Goal: Information Seeking & Learning: Learn about a topic

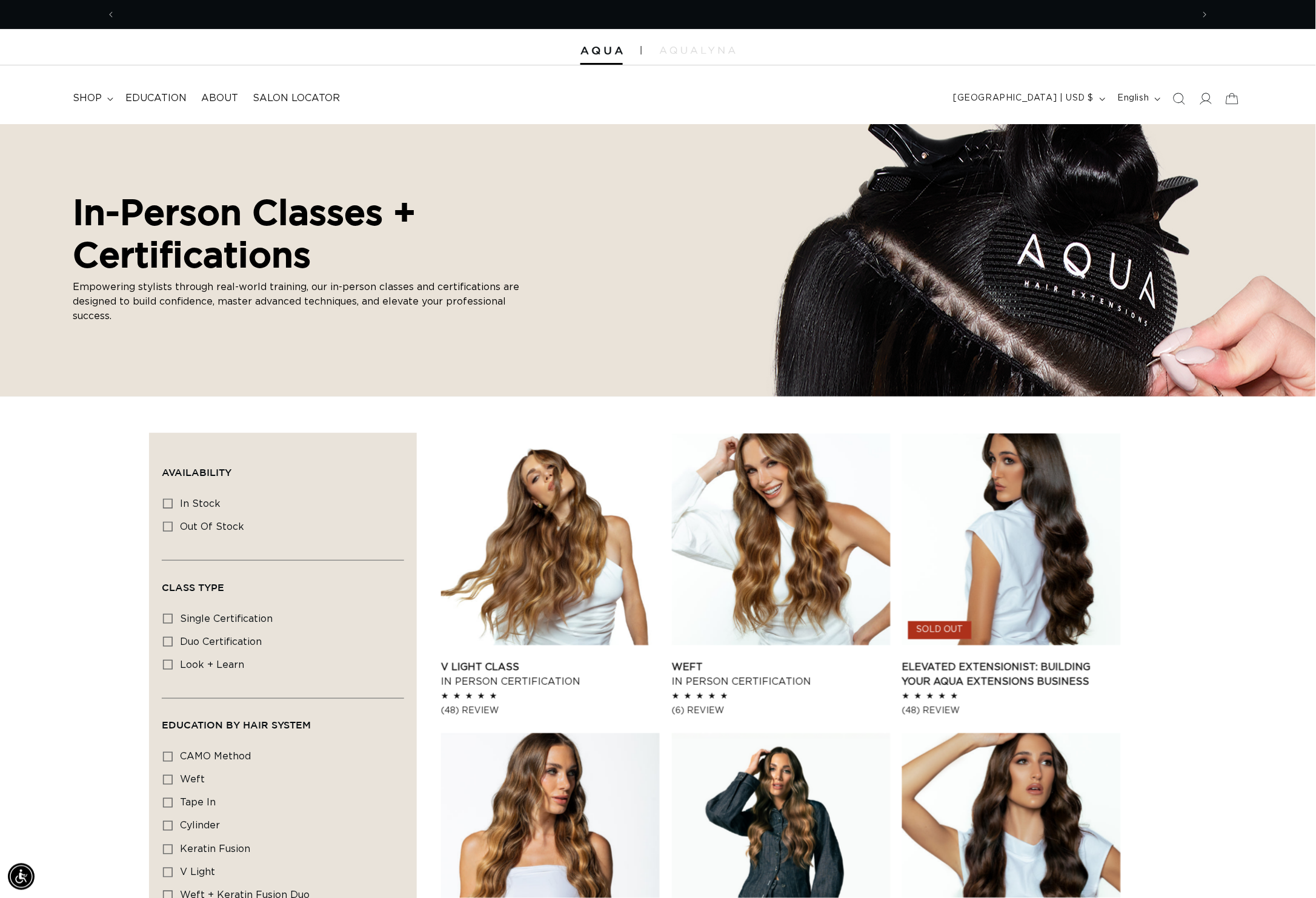
scroll to position [0, 1144]
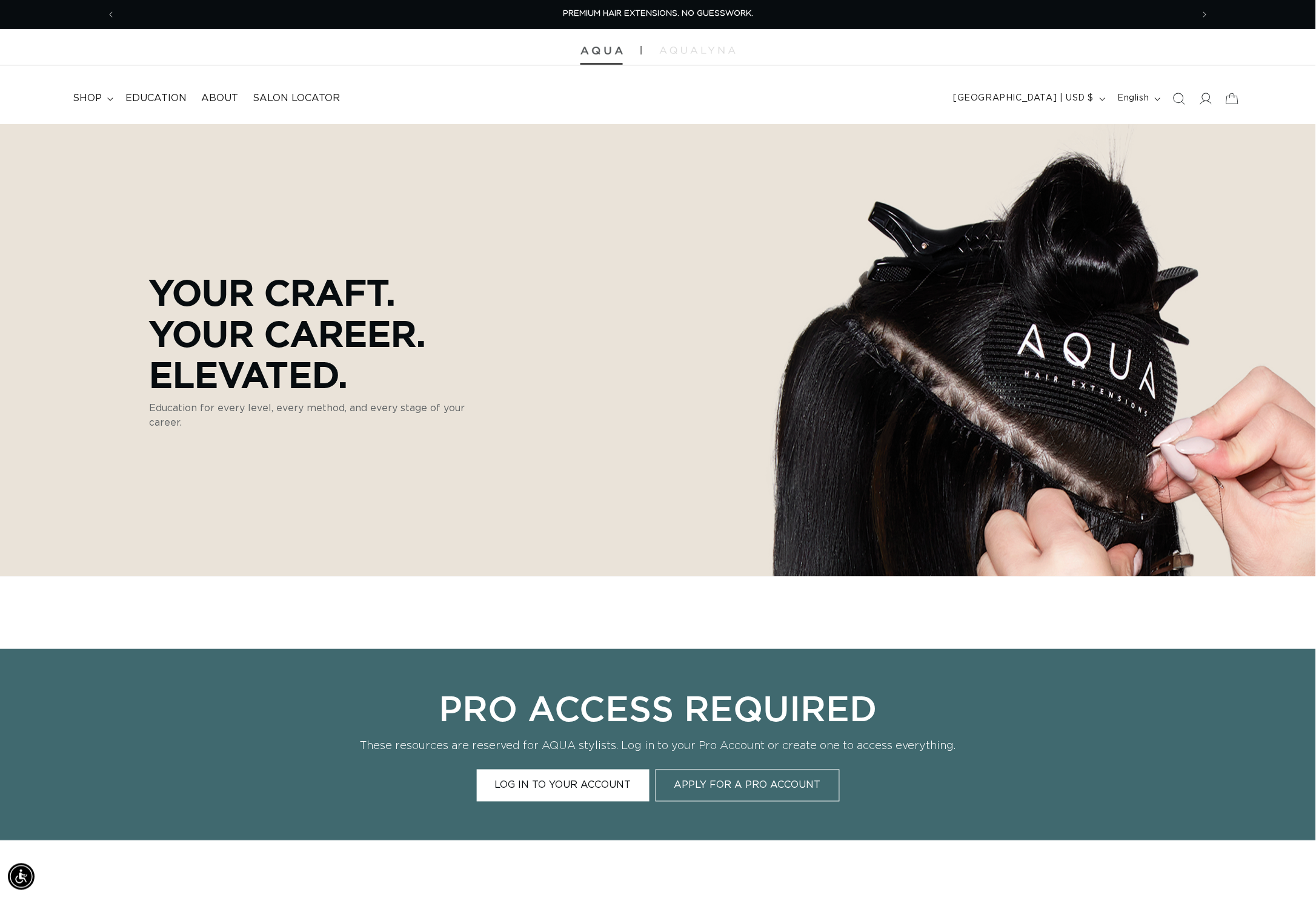
click at [610, 53] on img at bounding box center [602, 51] width 42 height 9
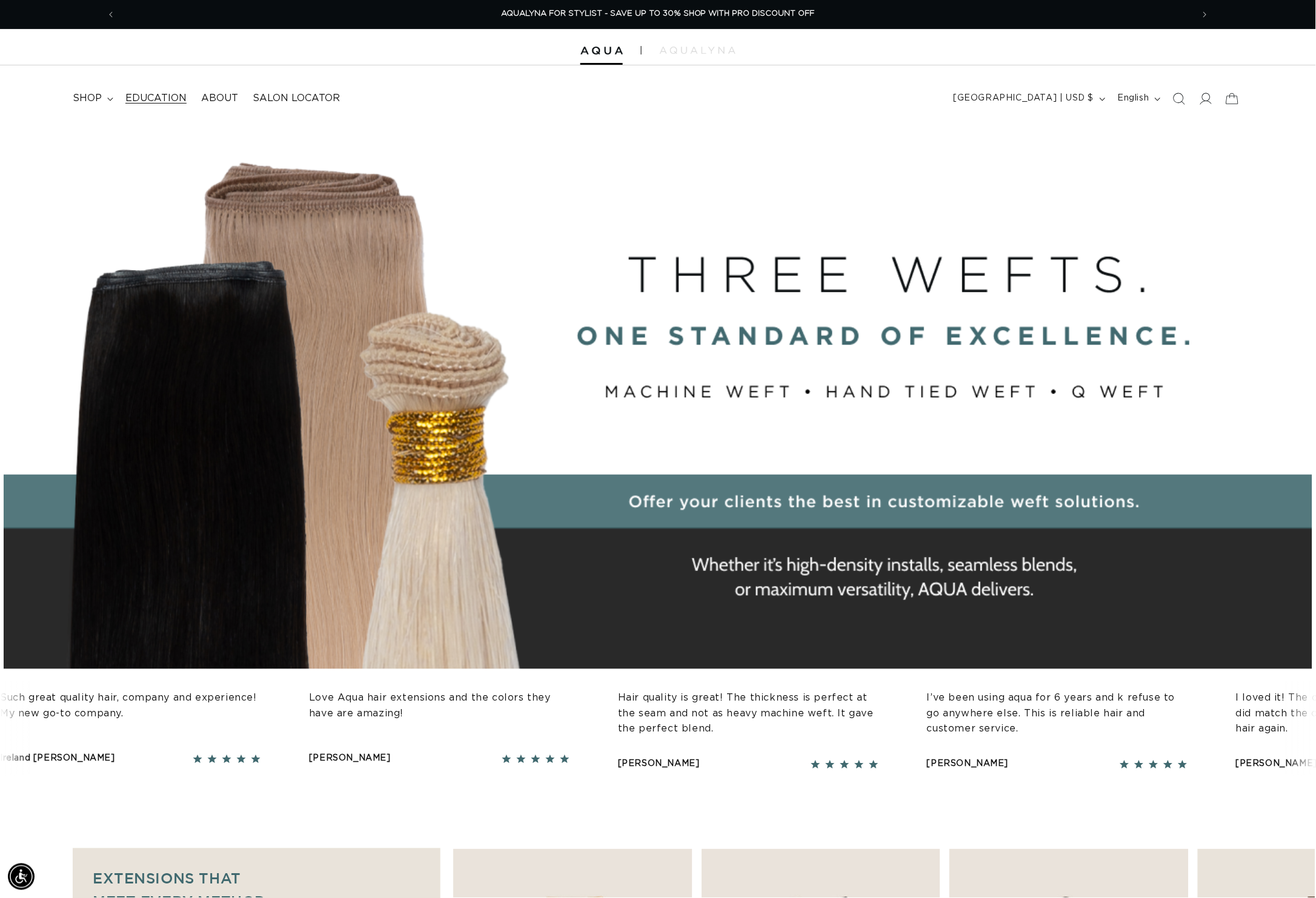
click at [169, 92] on link "Education" at bounding box center [156, 98] width 76 height 27
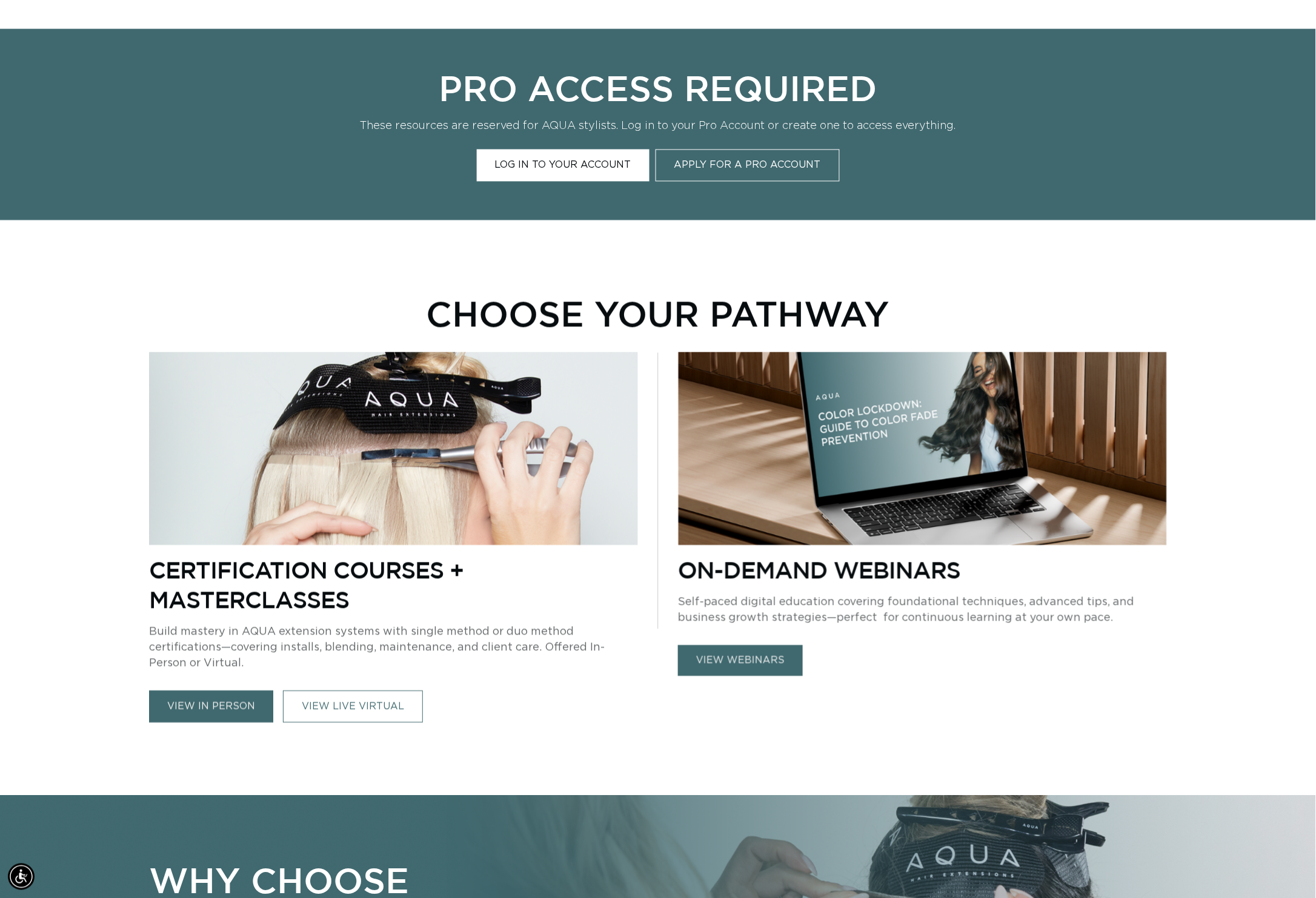
scroll to position [0, 1144]
click at [724, 673] on link "view webinars" at bounding box center [741, 661] width 125 height 31
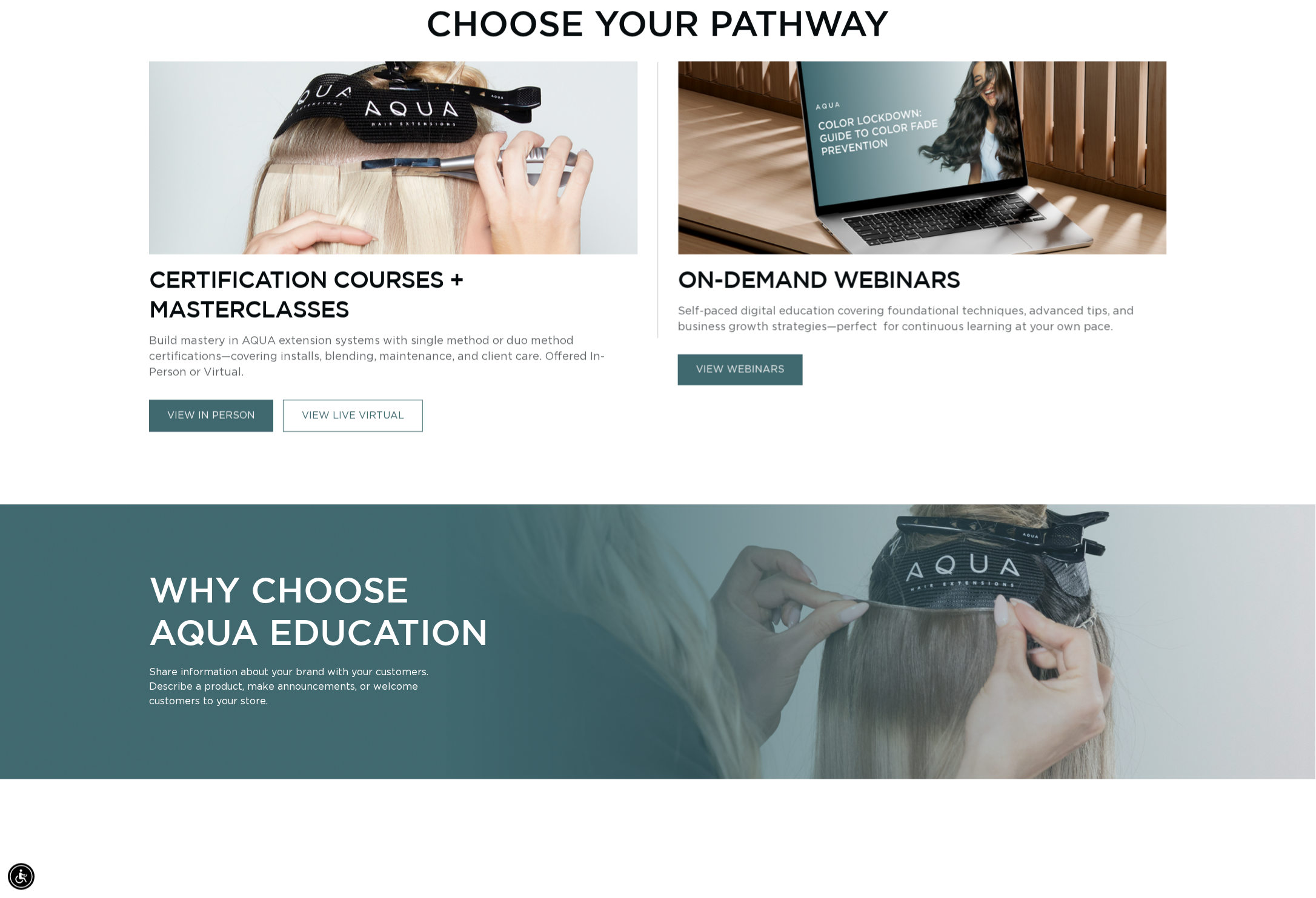
scroll to position [675, 0]
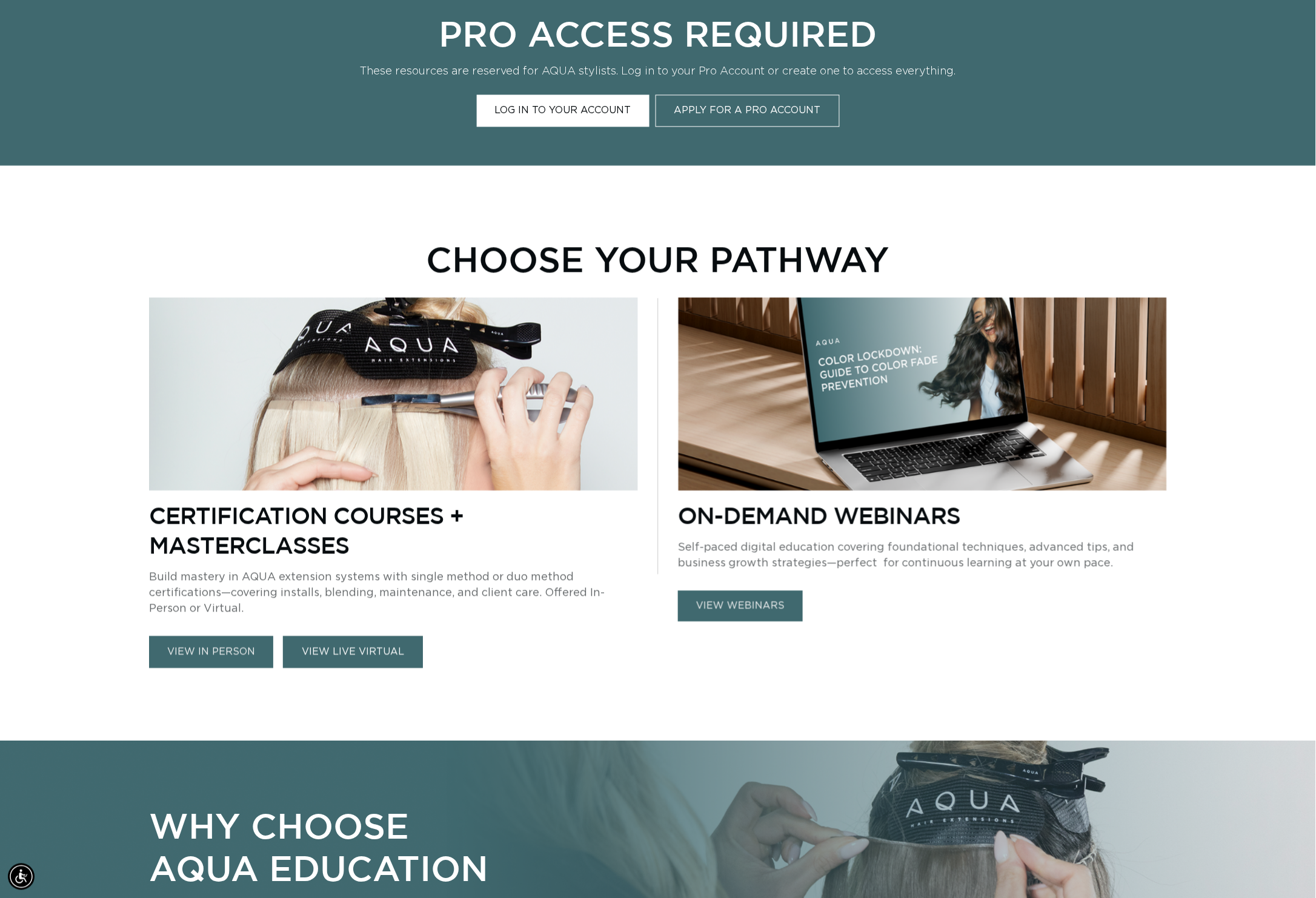
click at [299, 636] on link "VIEW LIVE VIRTUAL" at bounding box center [353, 652] width 140 height 32
click at [178, 636] on link "view in person" at bounding box center [211, 652] width 124 height 32
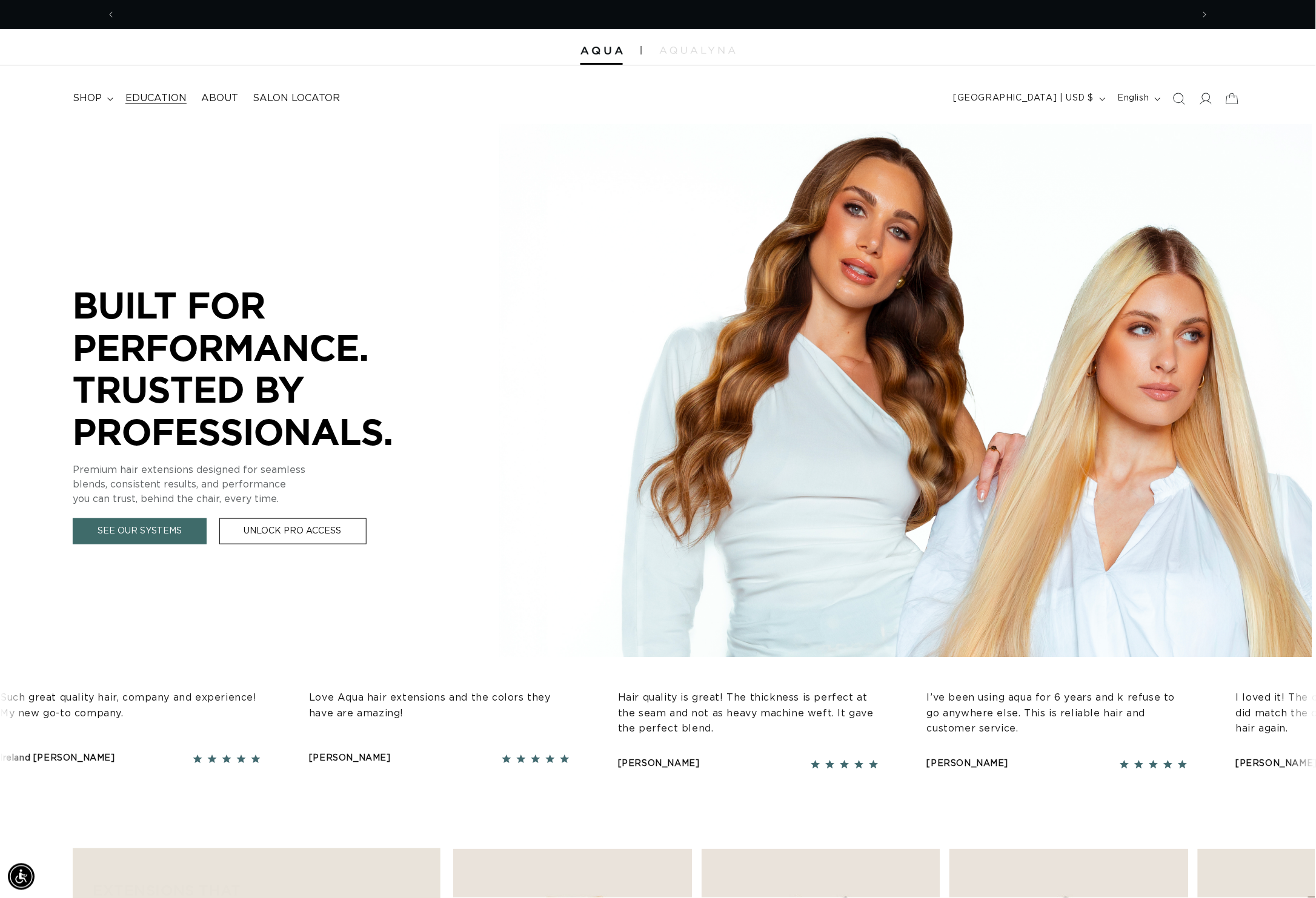
scroll to position [0, 1144]
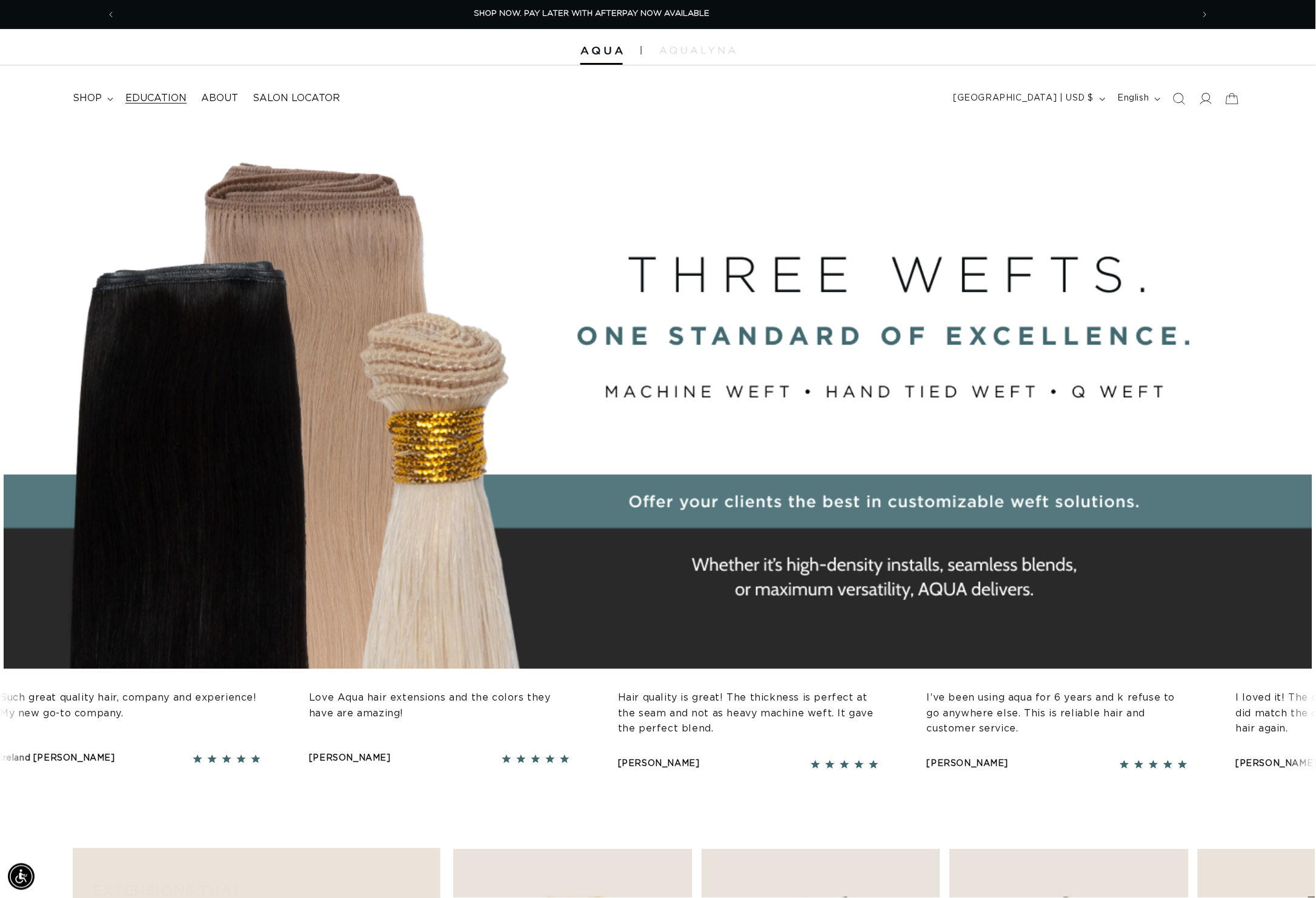
click at [161, 104] on span "Education" at bounding box center [156, 98] width 61 height 12
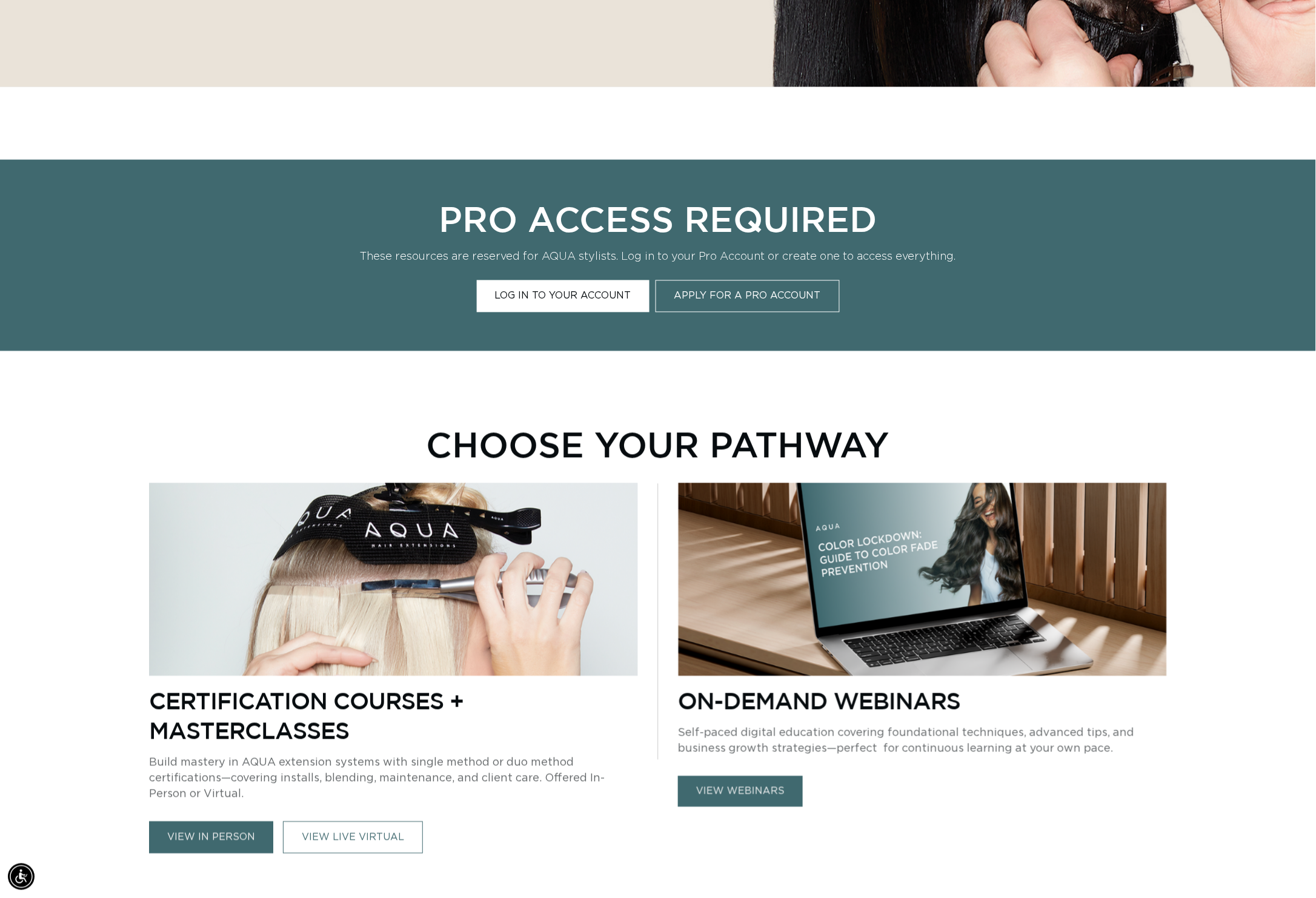
click at [742, 806] on link "view webinars" at bounding box center [741, 792] width 125 height 31
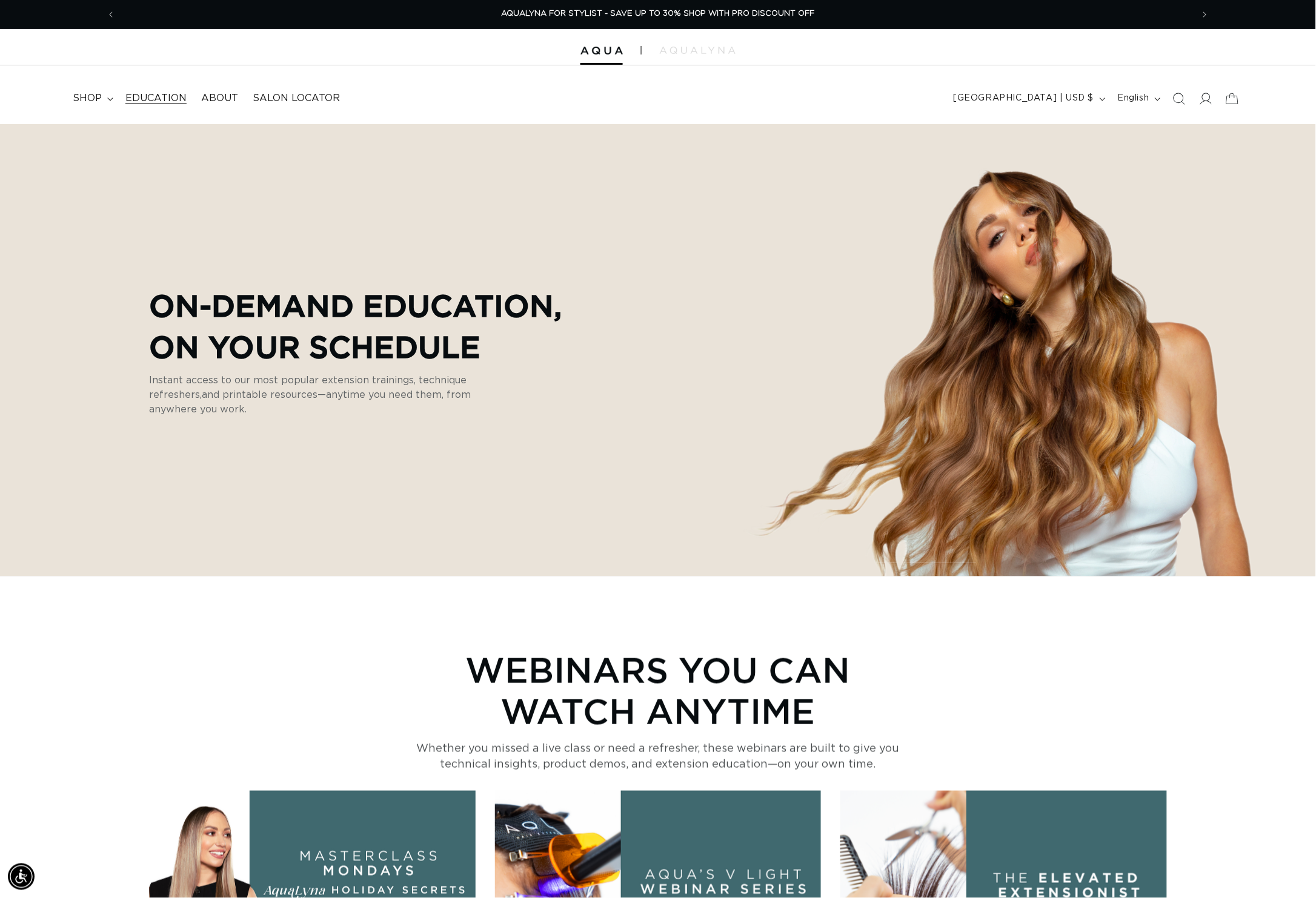
click at [159, 100] on span "Education" at bounding box center [156, 98] width 61 height 12
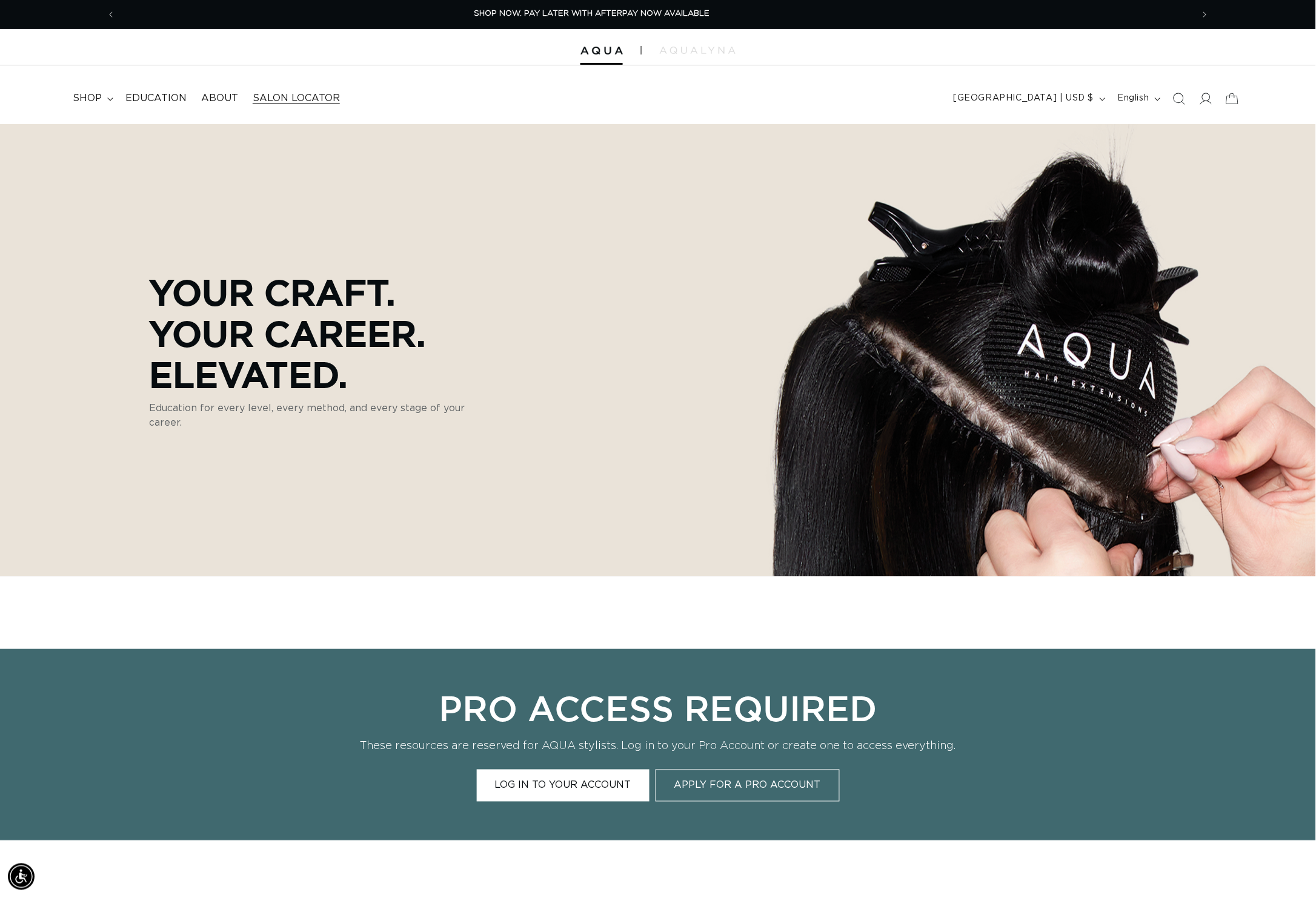
click at [299, 96] on span "Salon Locator" at bounding box center [296, 98] width 87 height 12
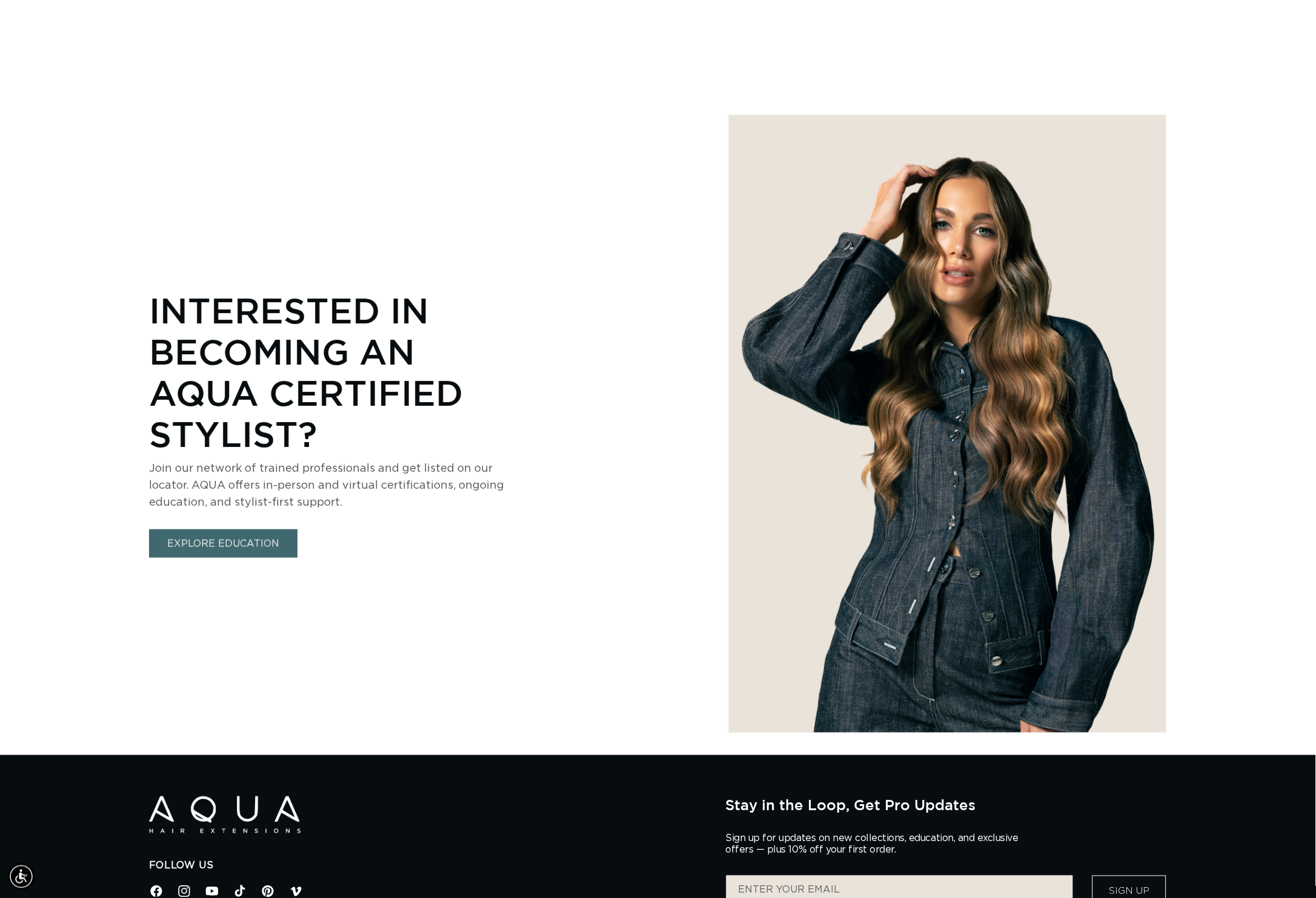
select select "m"
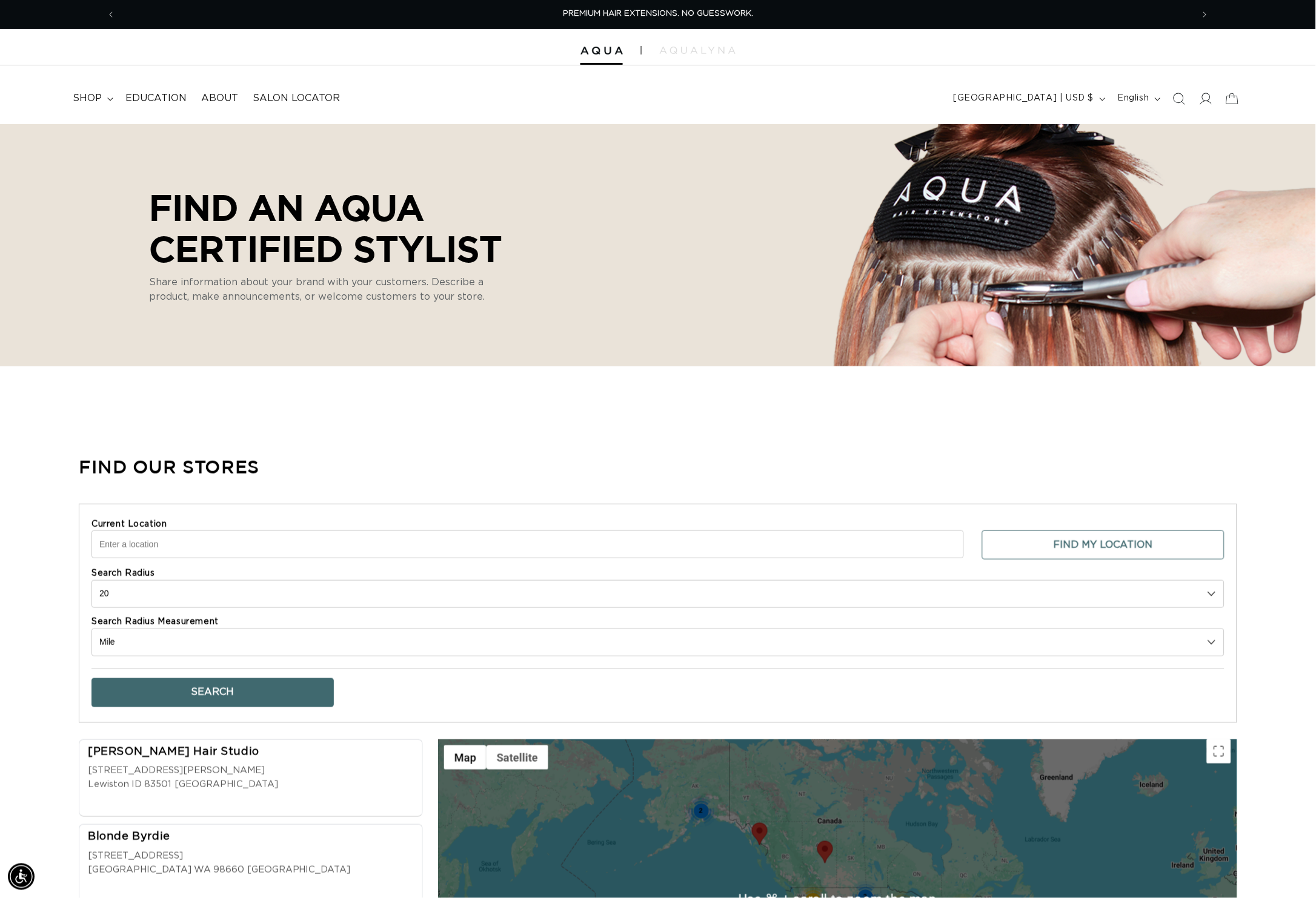
scroll to position [0, 1144]
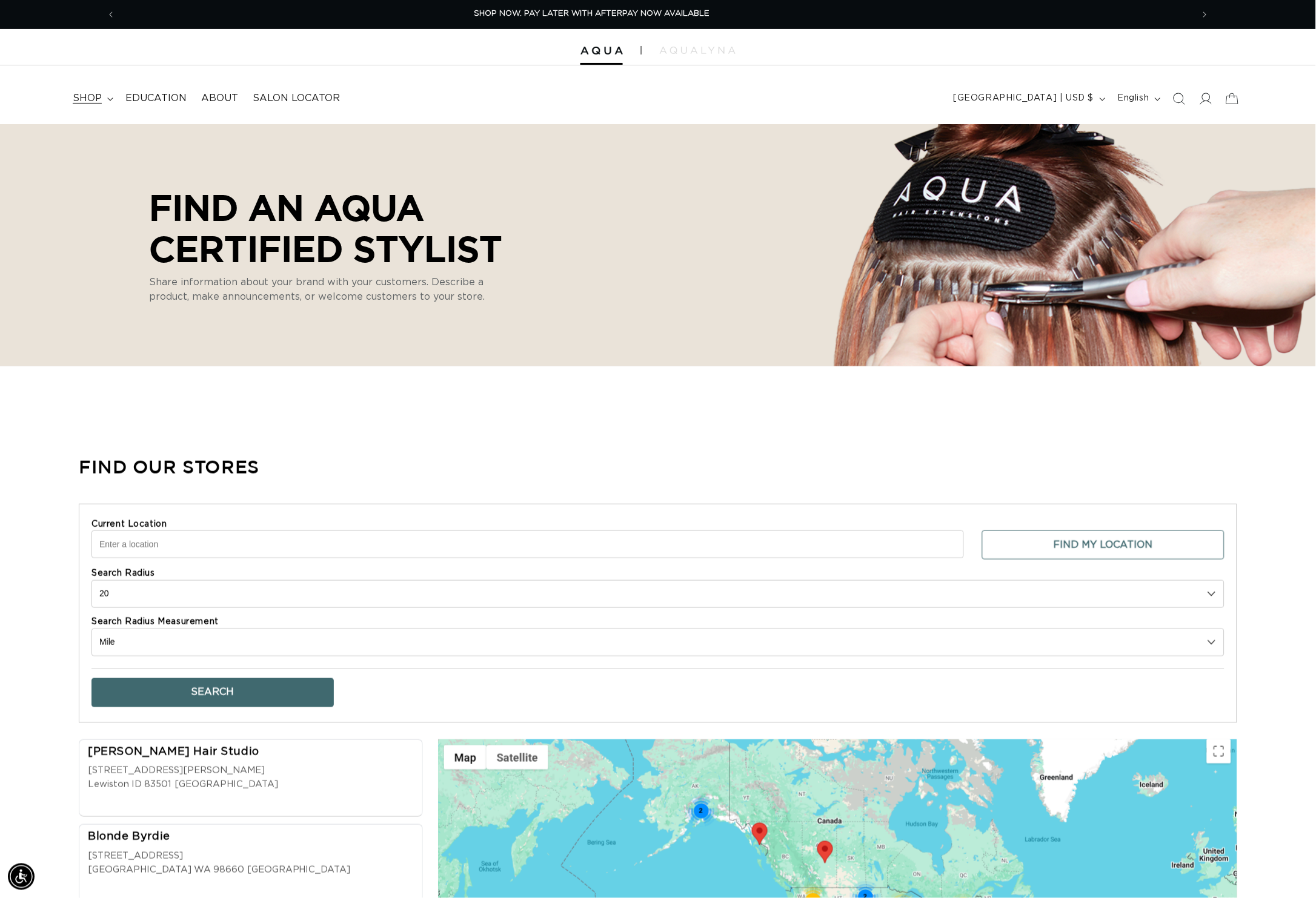
click at [111, 96] on summary "shop" at bounding box center [92, 98] width 52 height 27
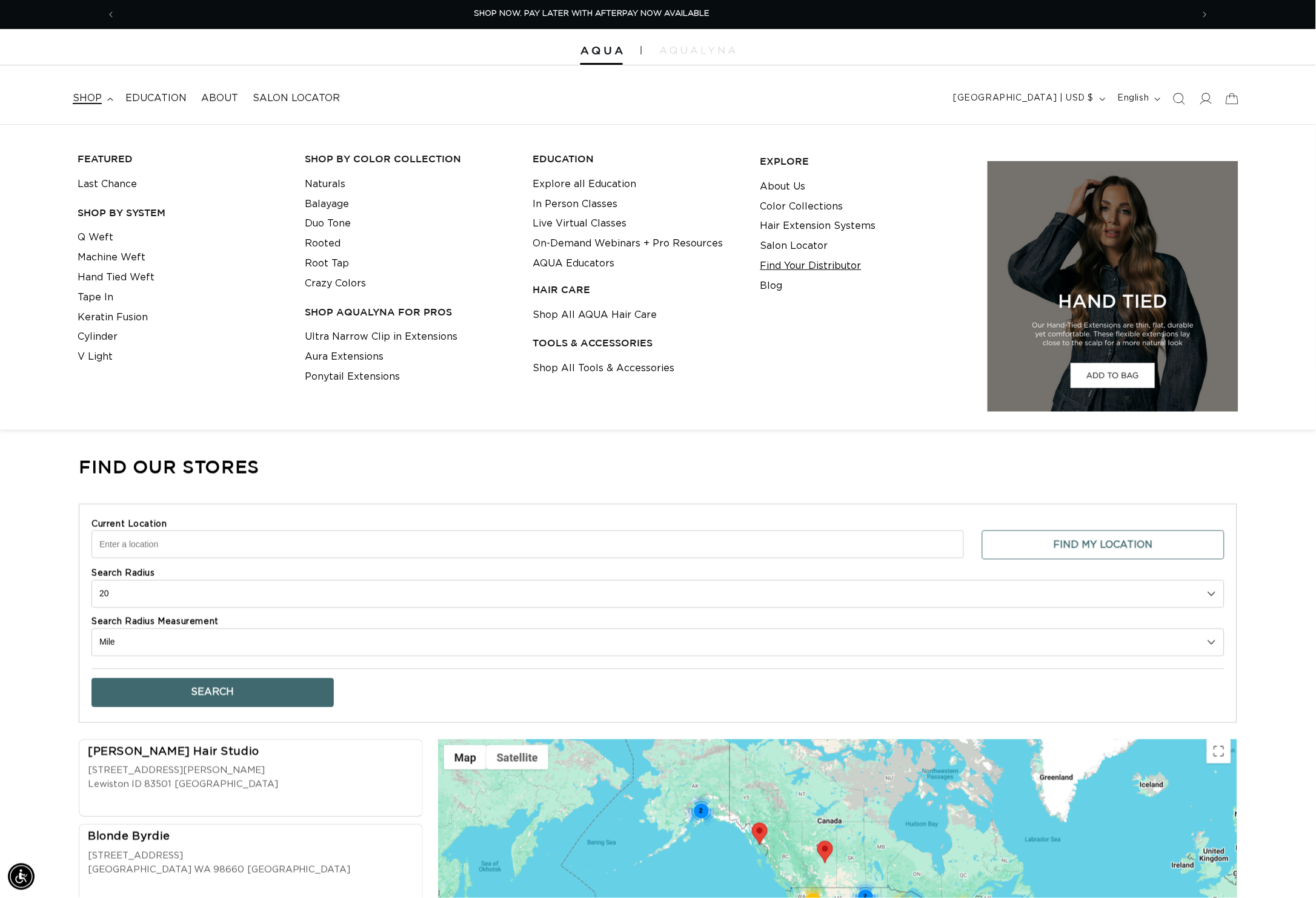
click at [796, 265] on link "Find Your Distributor" at bounding box center [810, 265] width 101 height 20
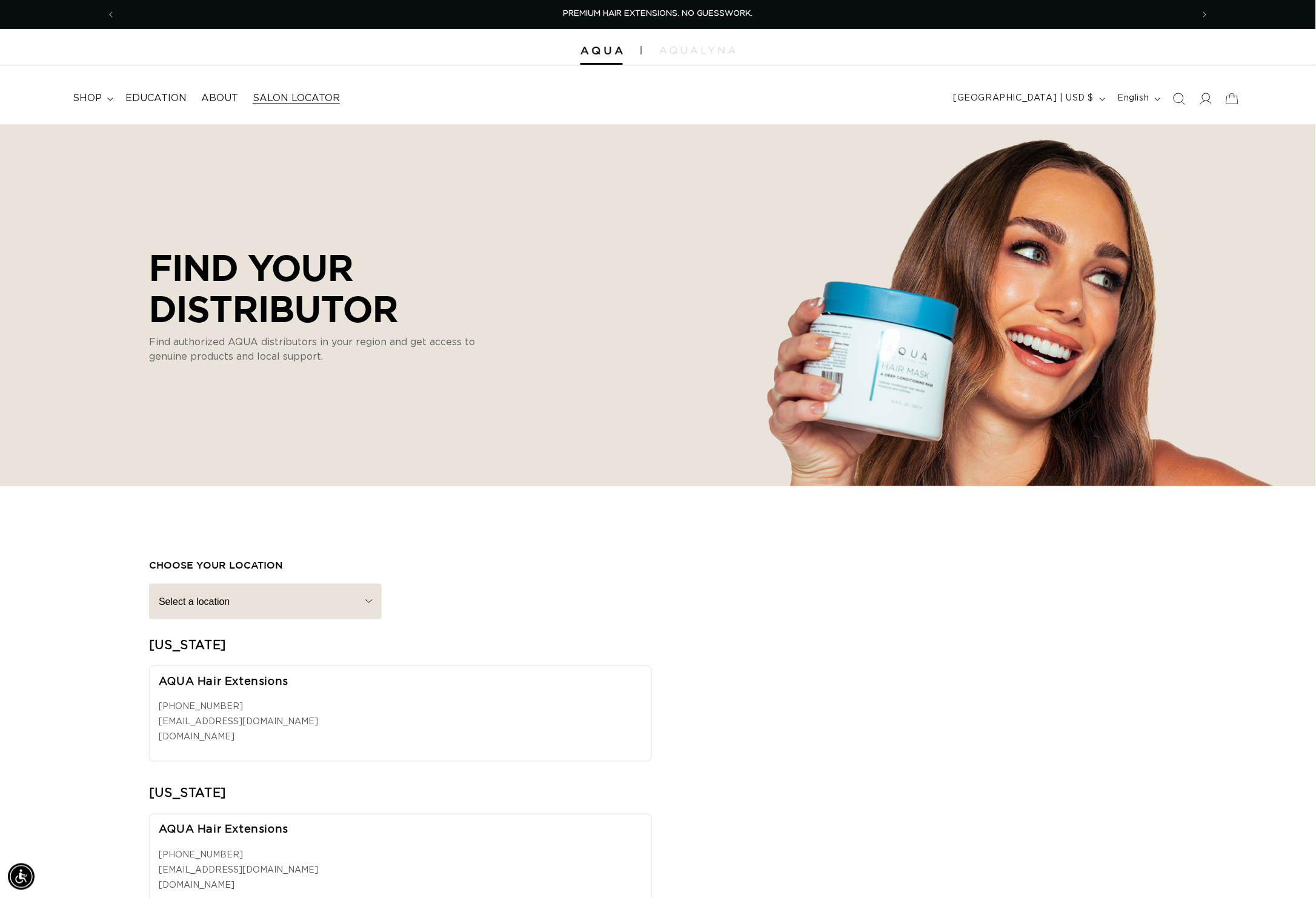
click at [304, 103] on span "Salon Locator" at bounding box center [296, 98] width 87 height 12
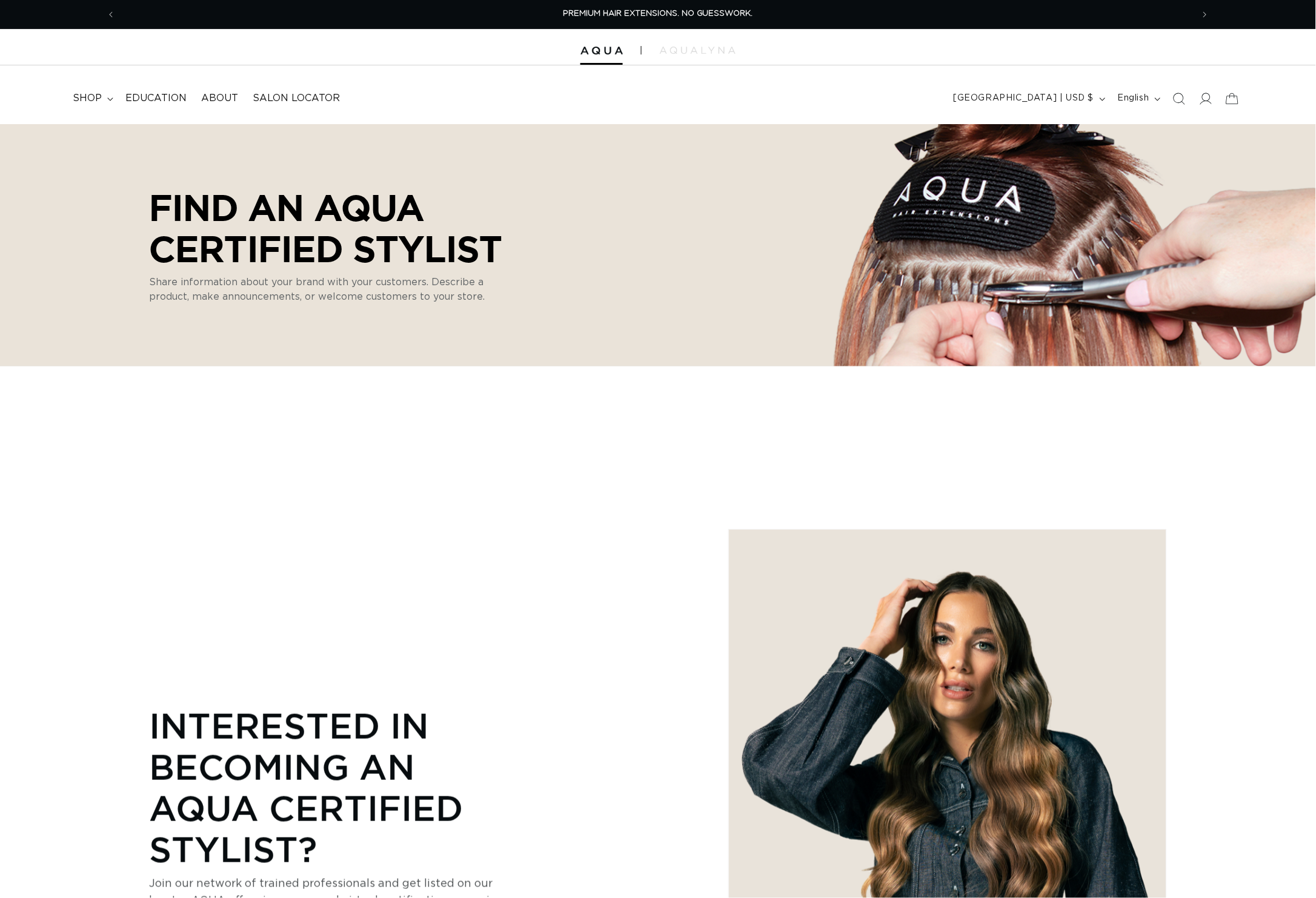
click at [95, 103] on span "shop" at bounding box center [87, 98] width 29 height 12
select select "m"
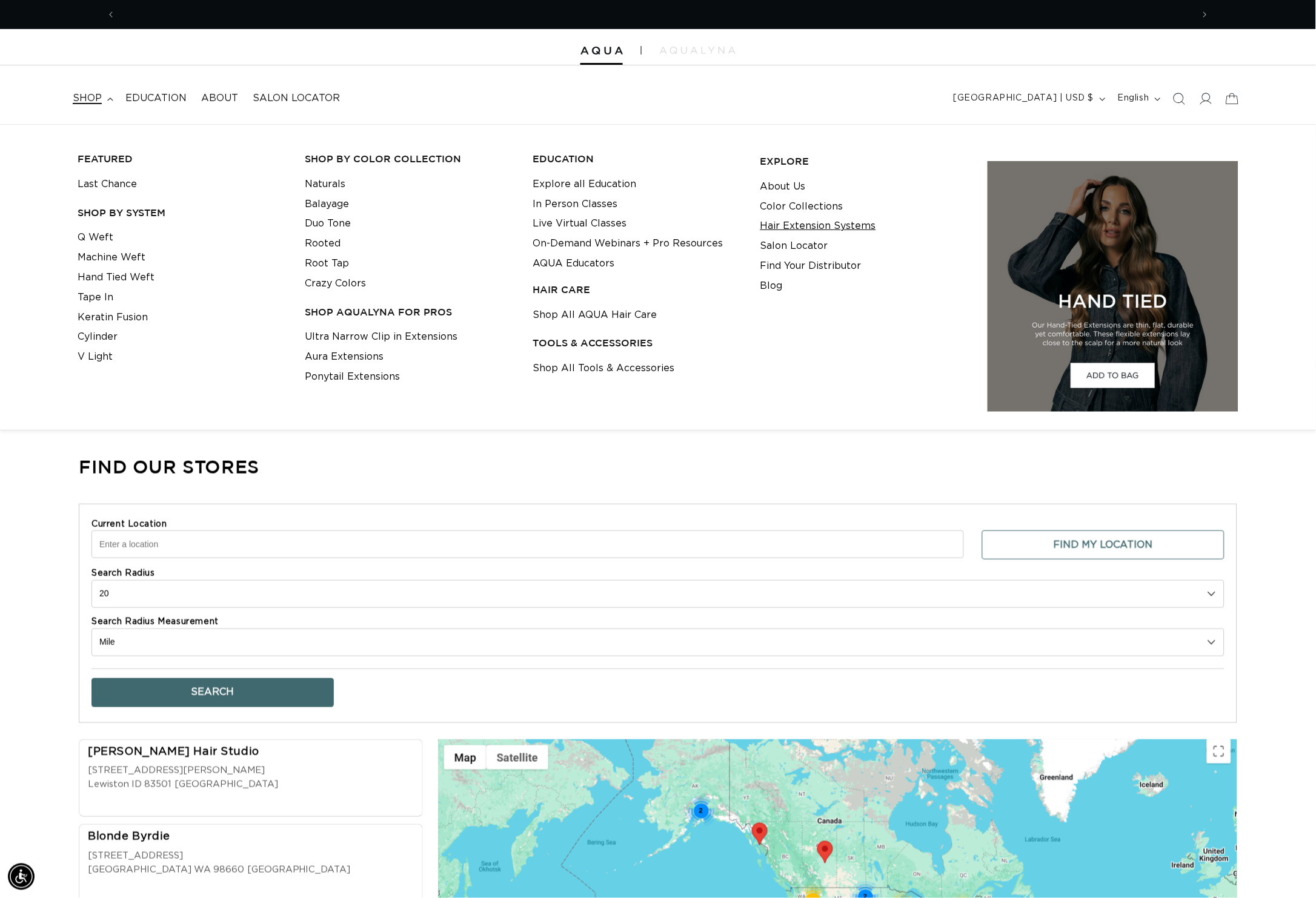
click at [790, 225] on link "Hair Extension Systems" at bounding box center [818, 225] width 116 height 20
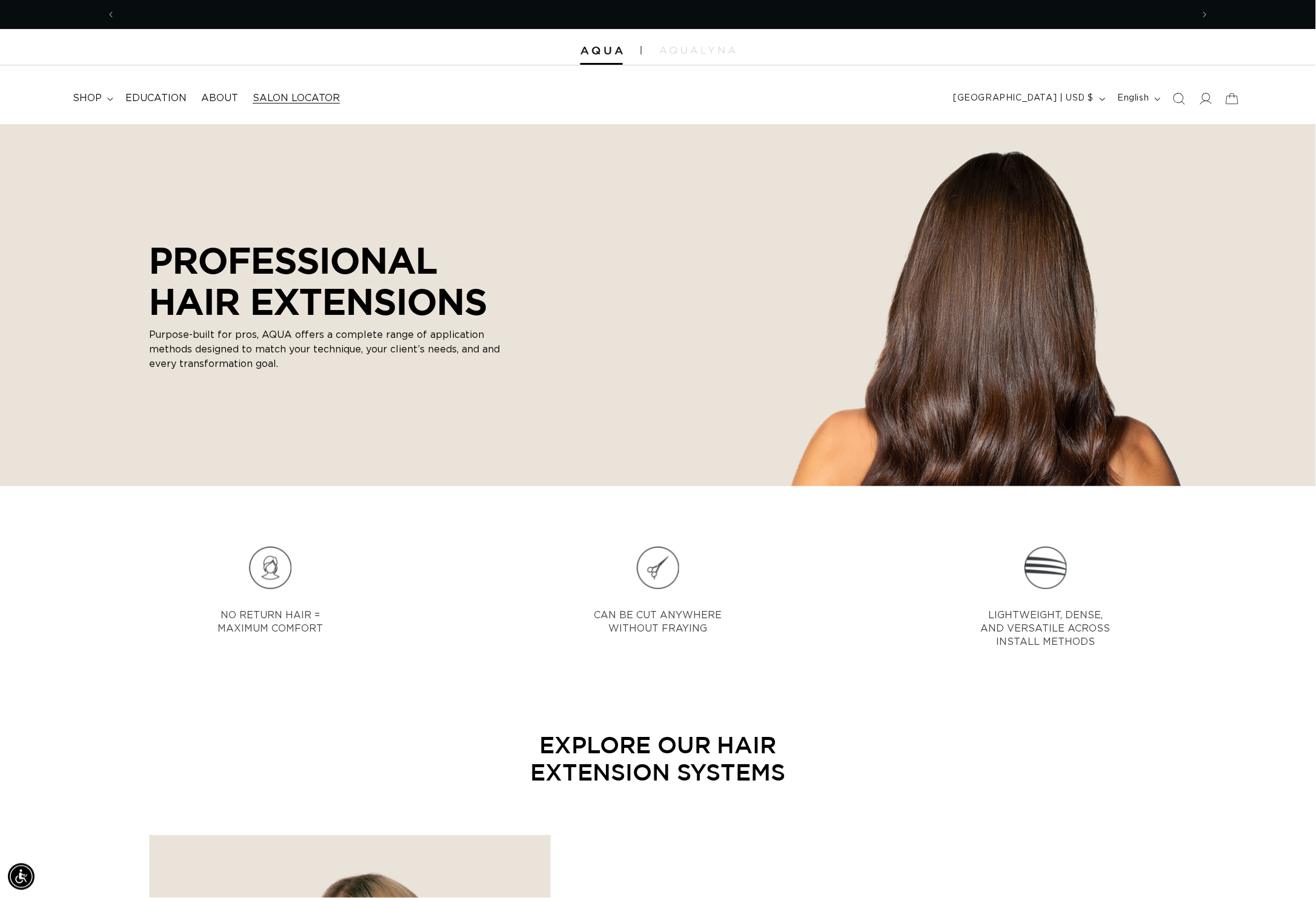
scroll to position [0, 2286]
click at [100, 100] on span "shop" at bounding box center [87, 98] width 29 height 12
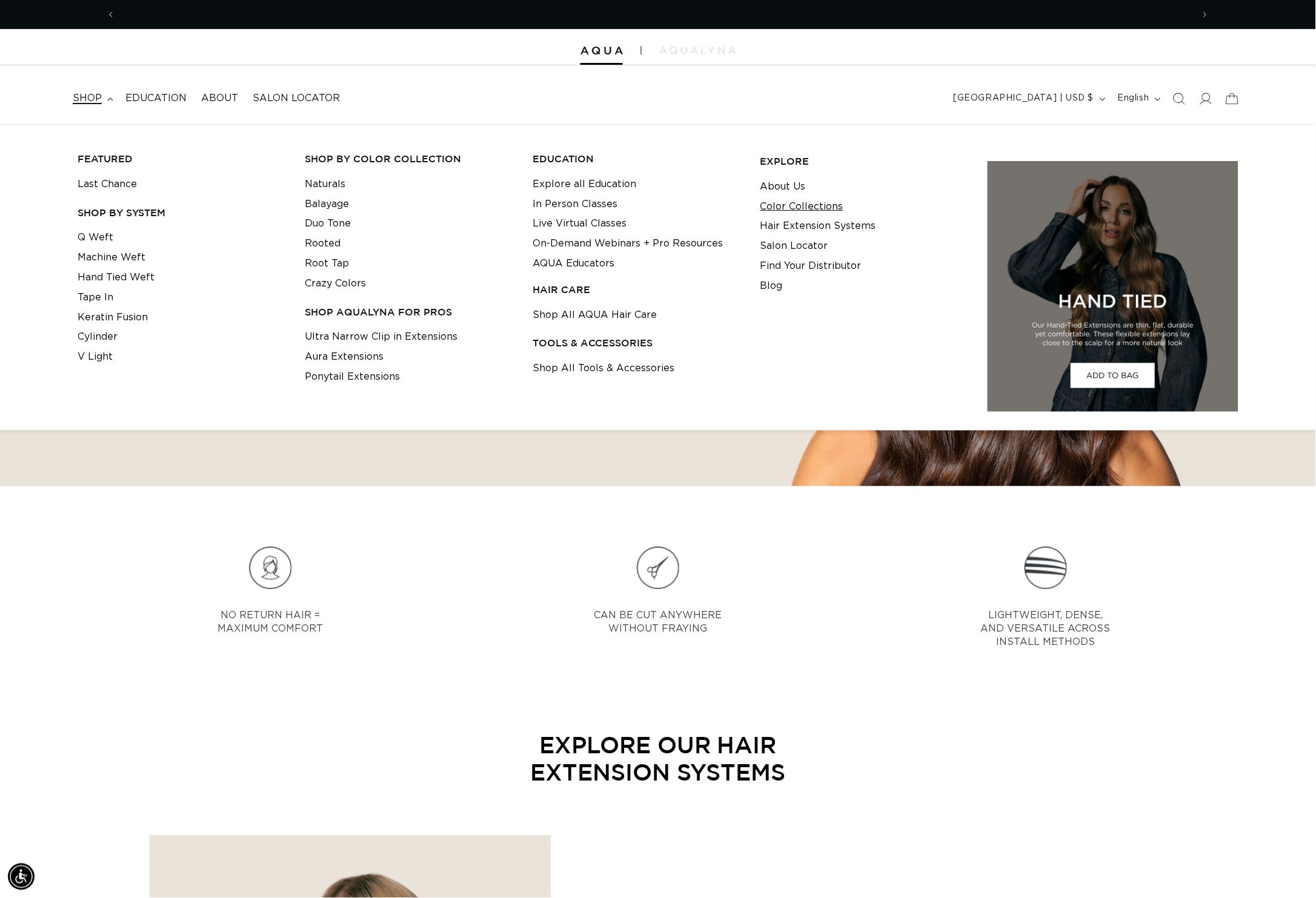
scroll to position [0, 1144]
click at [794, 188] on link "About Us" at bounding box center [783, 186] width 45 height 20
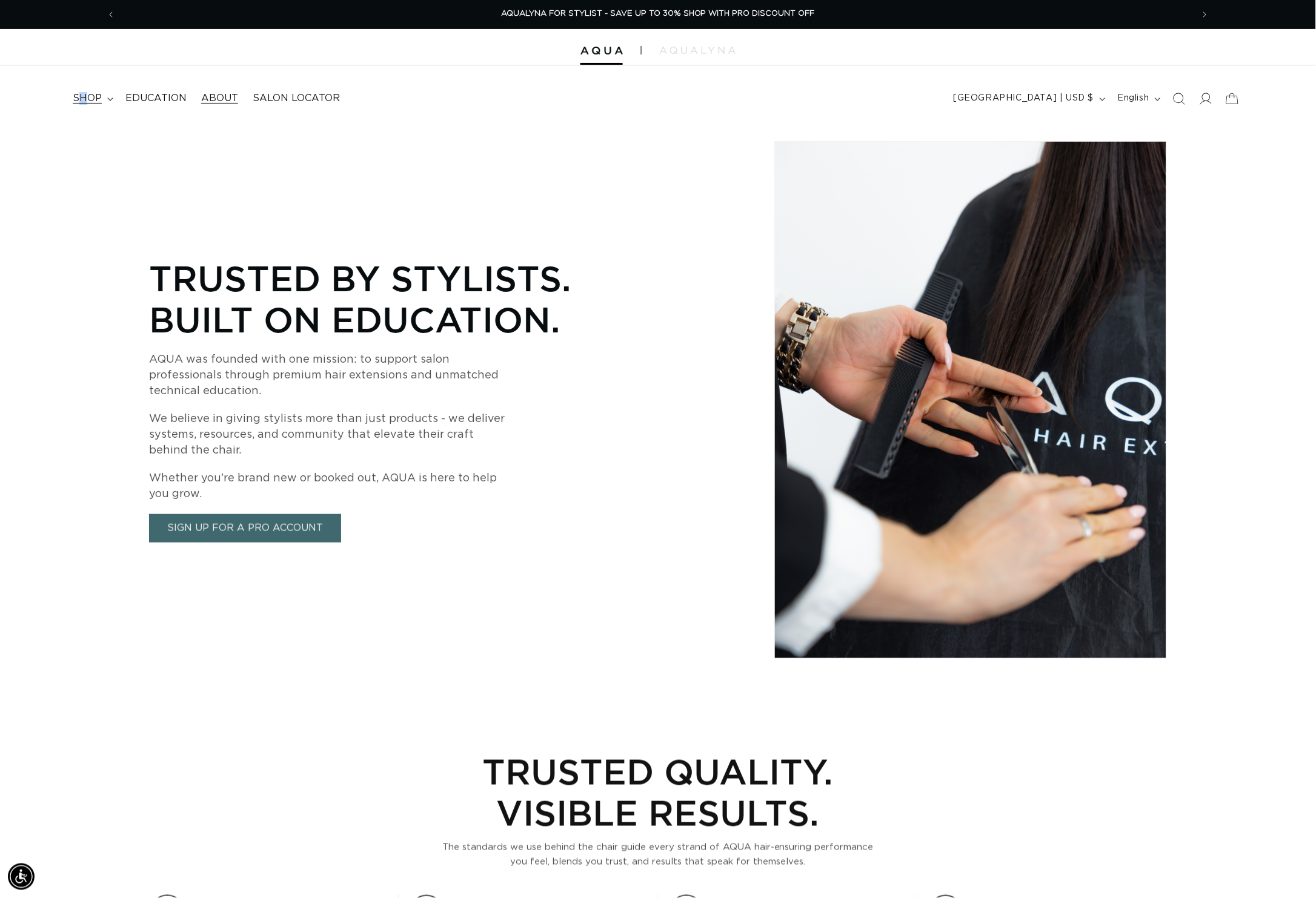
click at [87, 99] on span "shop" at bounding box center [87, 98] width 29 height 12
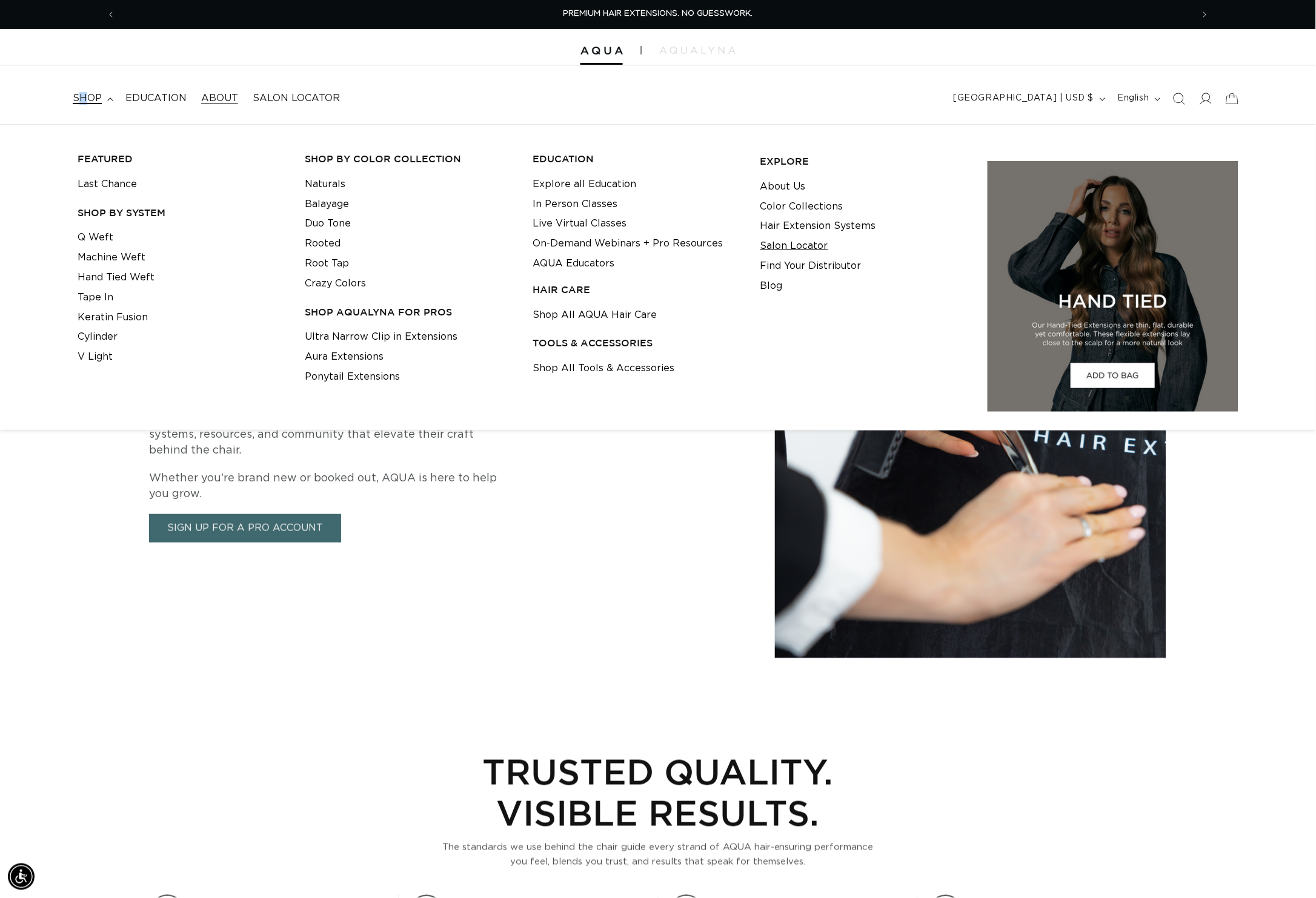
click at [798, 249] on link "Salon Locator" at bounding box center [794, 246] width 68 height 20
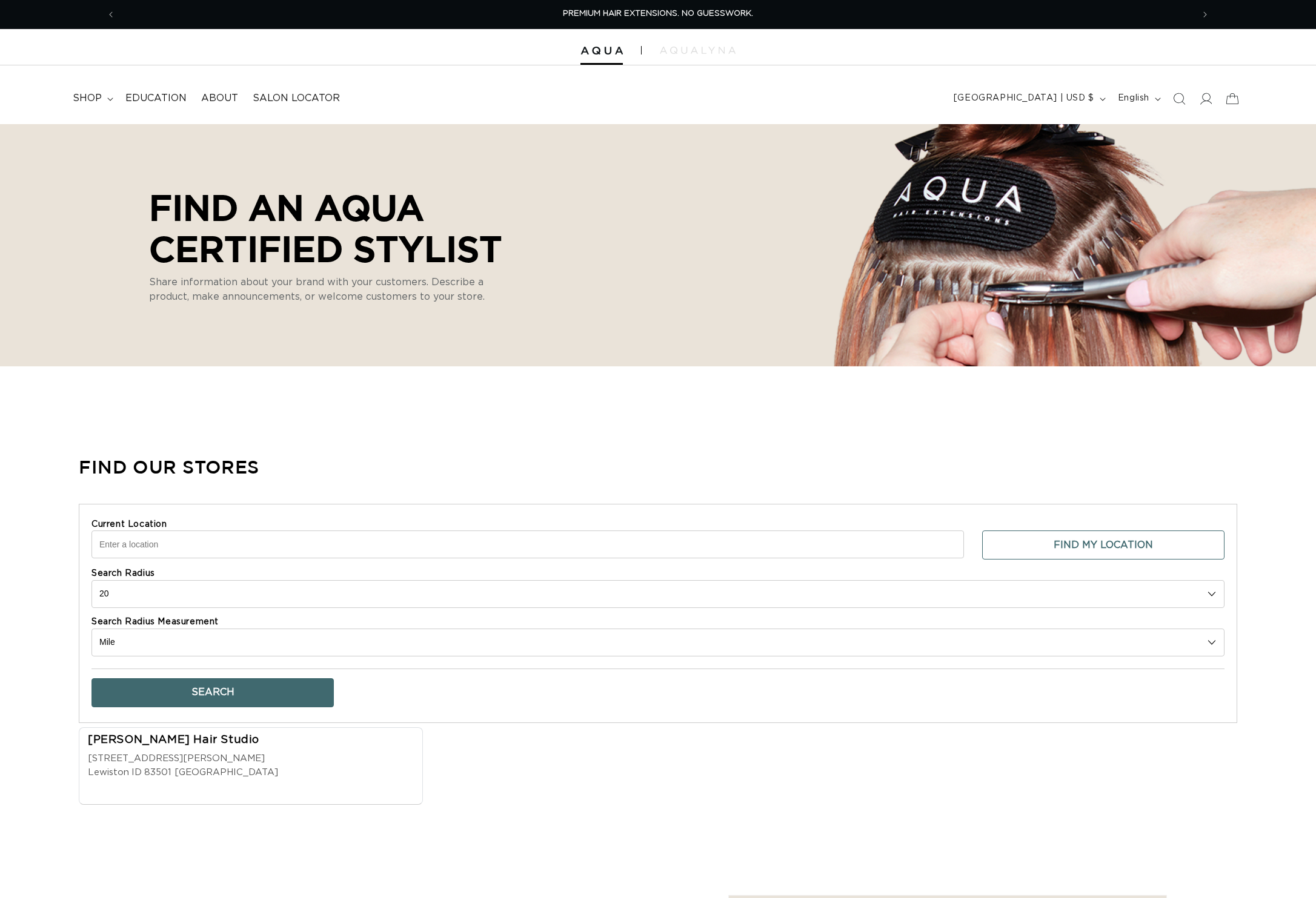
select select "m"
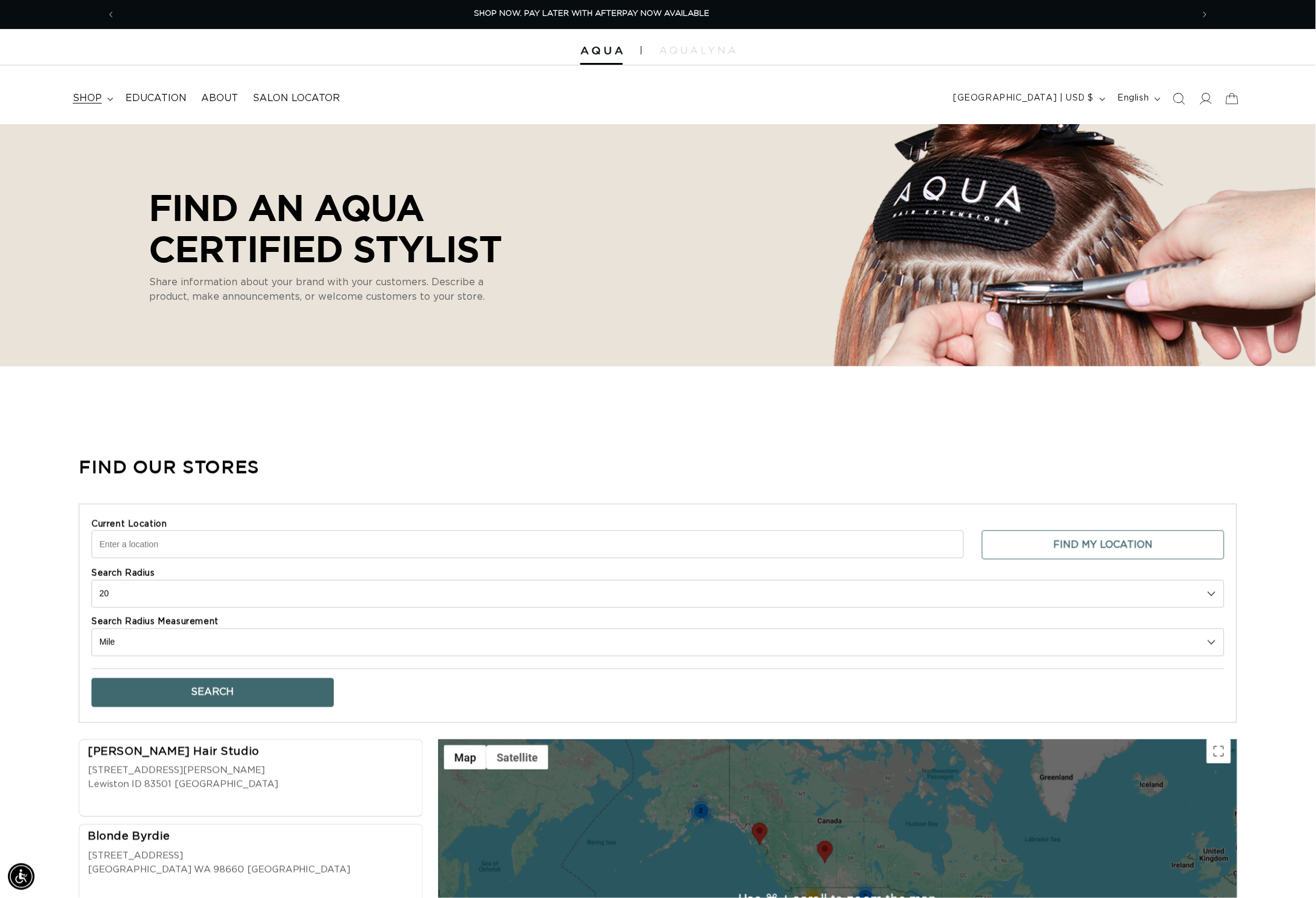
click at [107, 99] on summary "shop" at bounding box center [92, 98] width 52 height 27
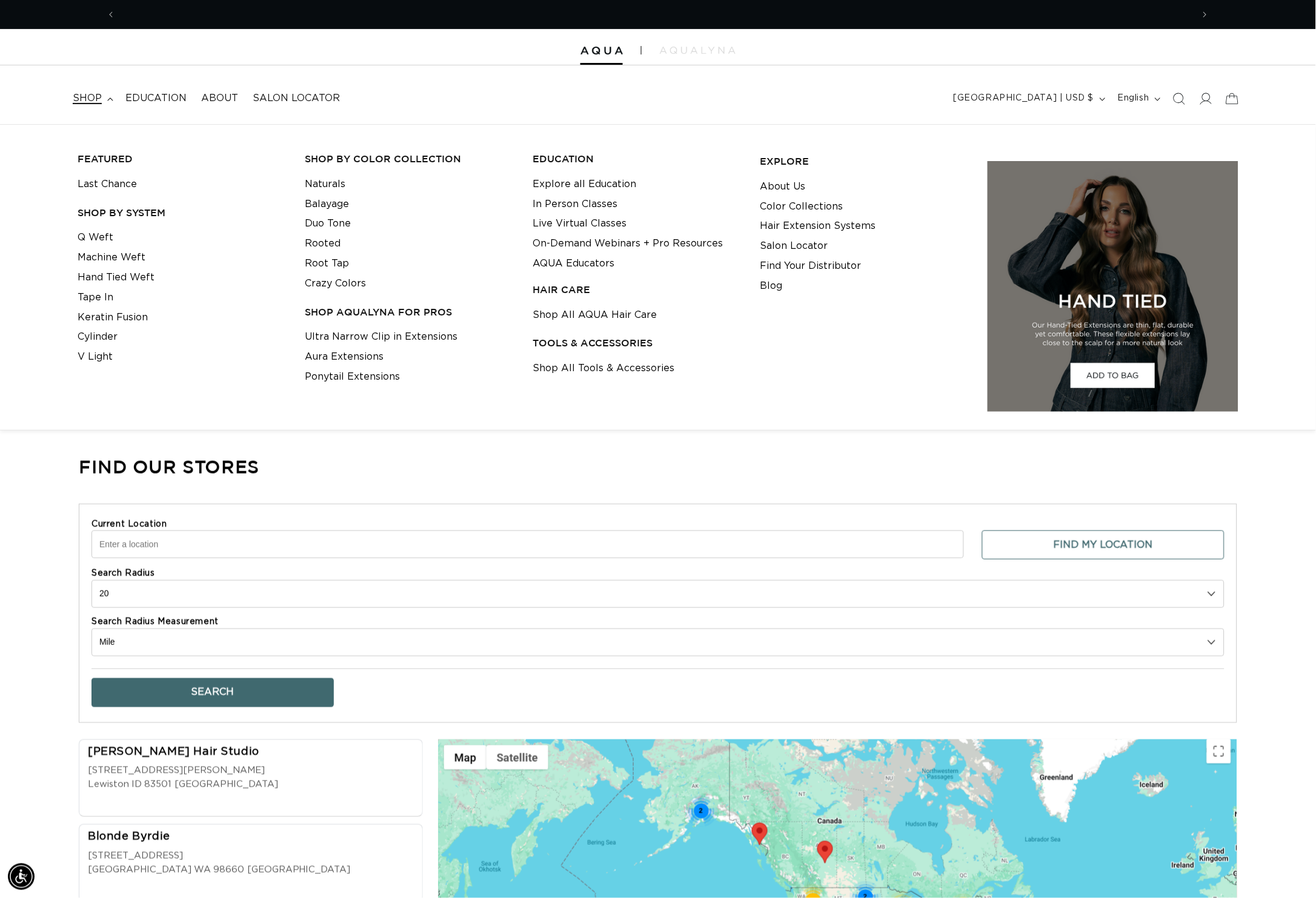
scroll to position [0, 2286]
click at [579, 259] on link "AQUA Educators" at bounding box center [573, 263] width 81 height 20
